Goal: Find specific page/section: Find specific page/section

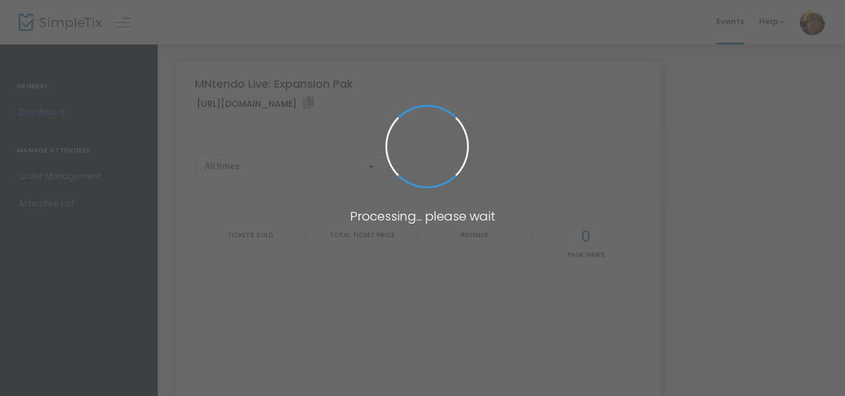
type input "[URL][DOMAIN_NAME]"
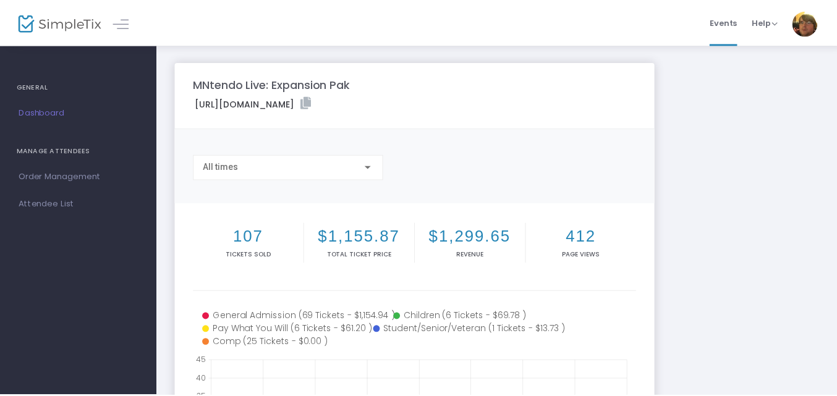
scroll to position [56, 0]
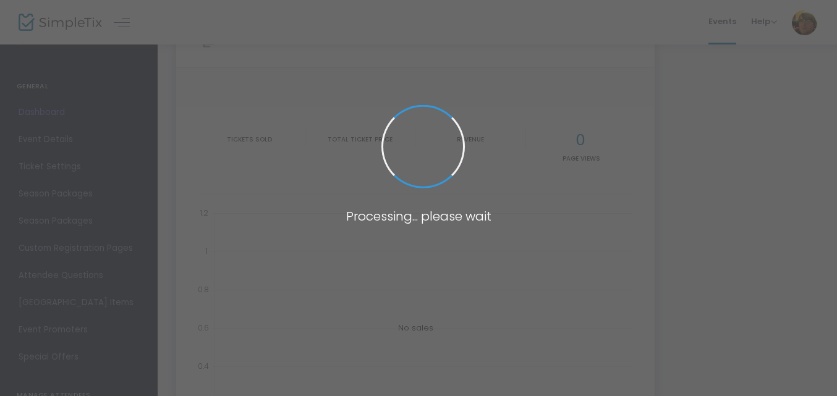
scroll to position [56, 0]
type input "[URL][DOMAIN_NAME]"
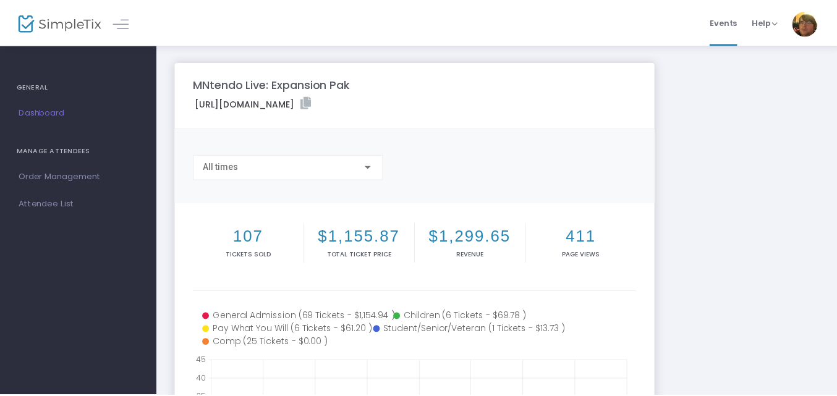
scroll to position [56, 0]
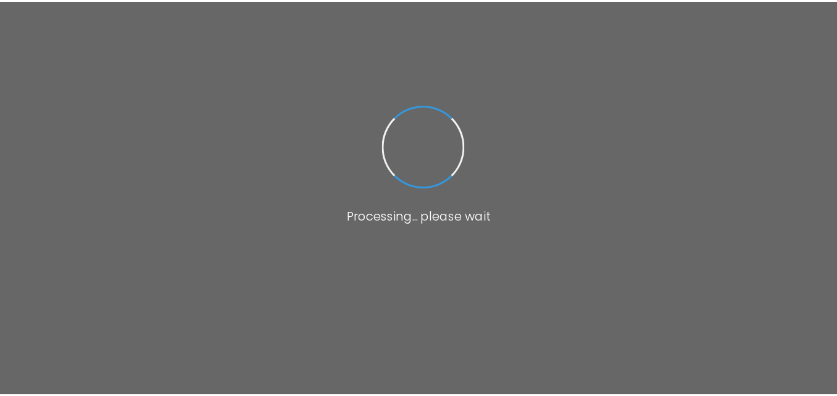
scroll to position [56, 0]
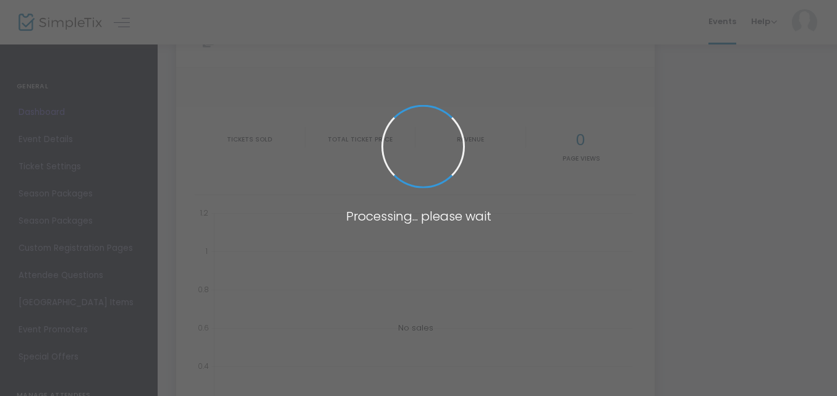
type input "[URL][DOMAIN_NAME]"
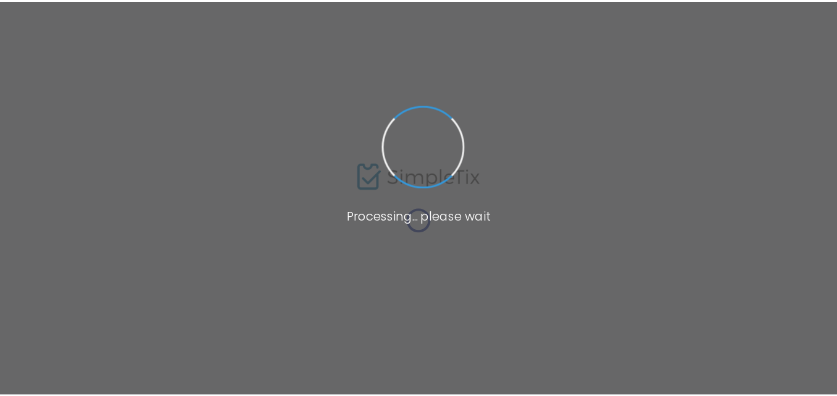
scroll to position [56, 0]
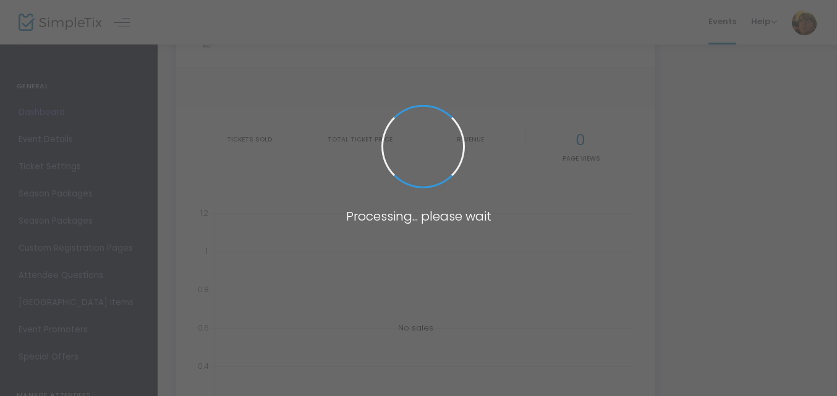
type input "[URL][DOMAIN_NAME]"
